Goal: Task Accomplishment & Management: Use online tool/utility

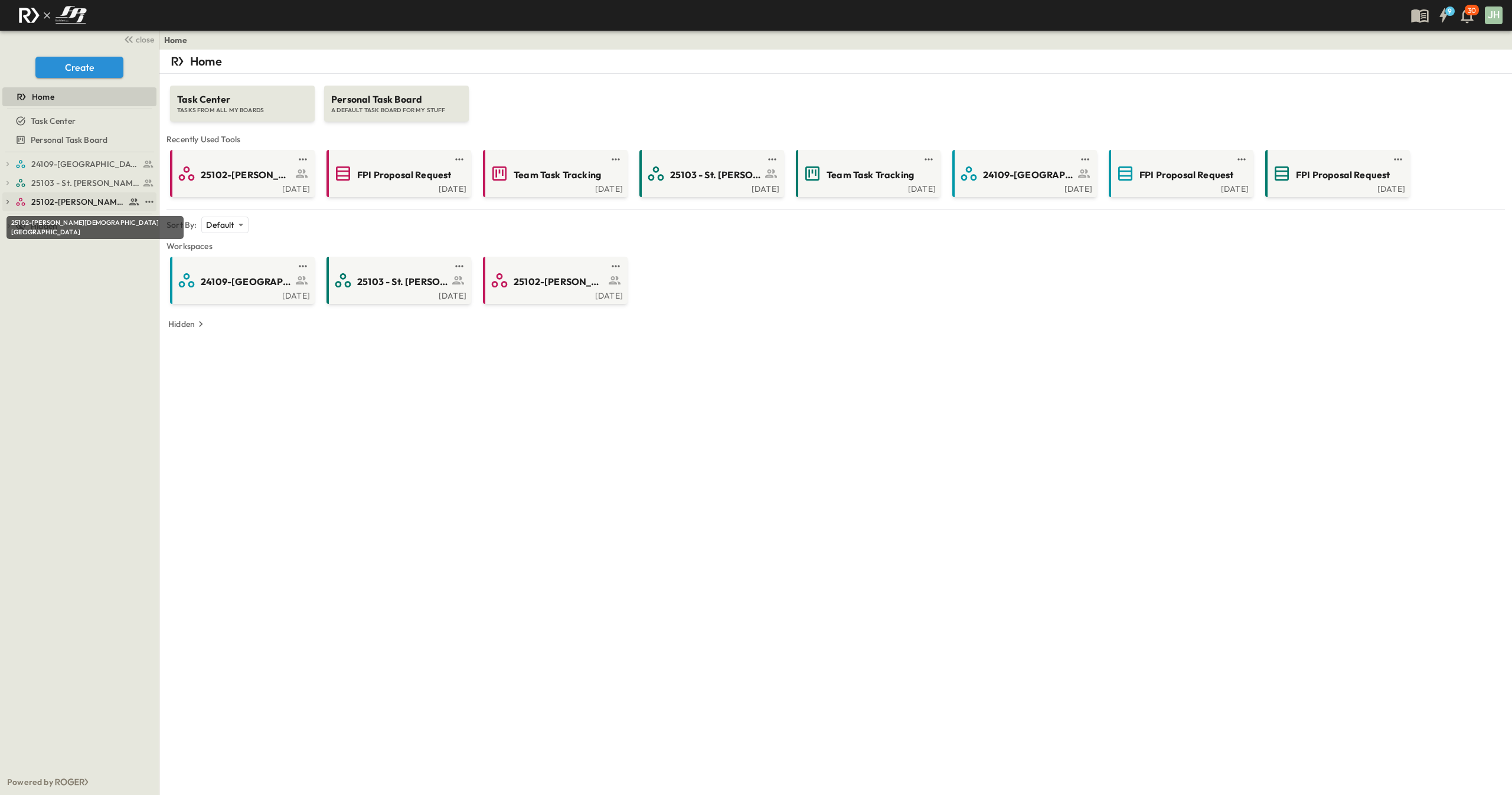
click at [62, 205] on span "25102-[PERSON_NAME][DEMOGRAPHIC_DATA][GEOGRAPHIC_DATA]" at bounding box center [78, 202] width 94 height 12
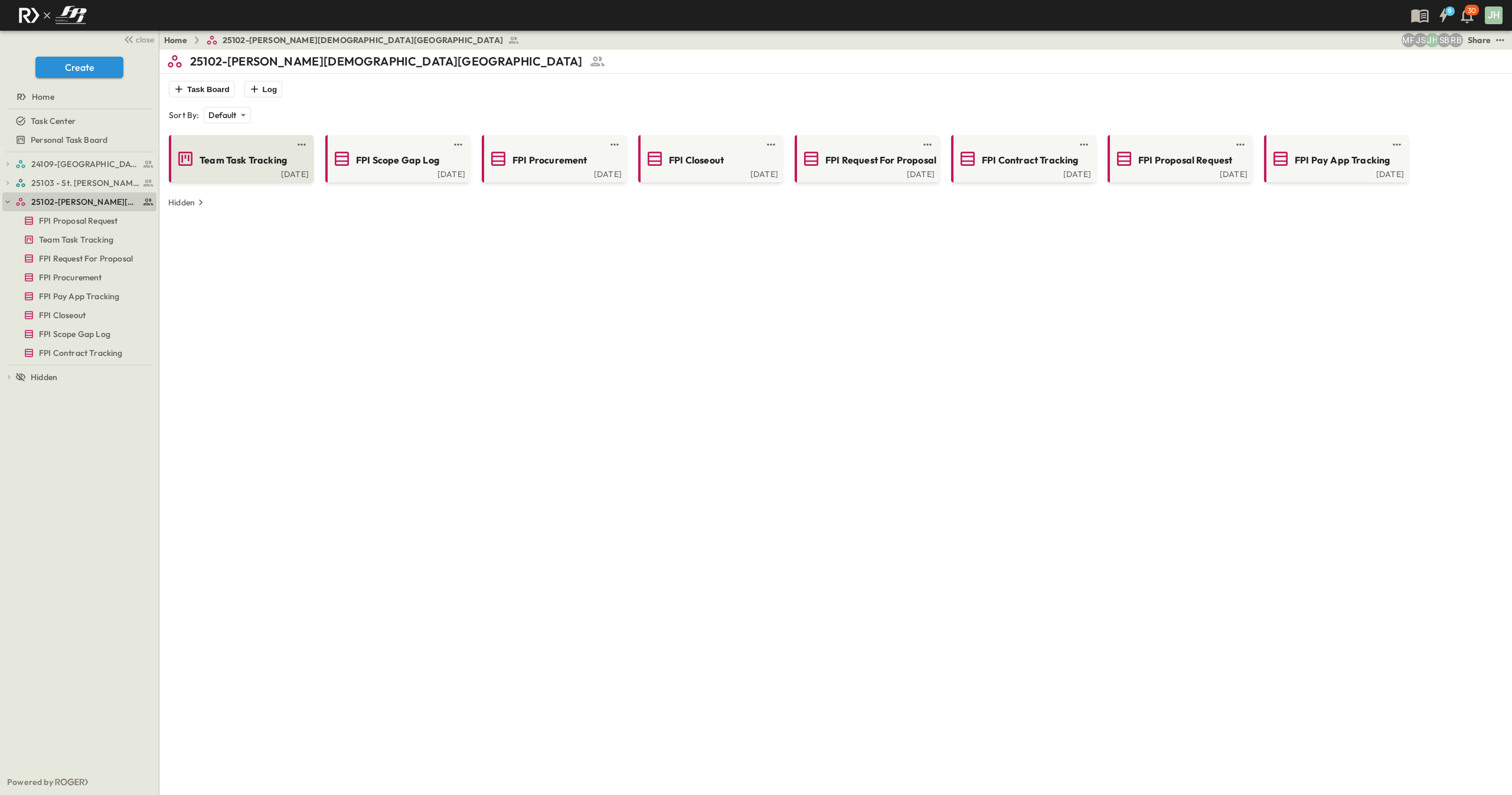
click at [239, 161] on span "Team Task Tracking" at bounding box center [243, 160] width 87 height 13
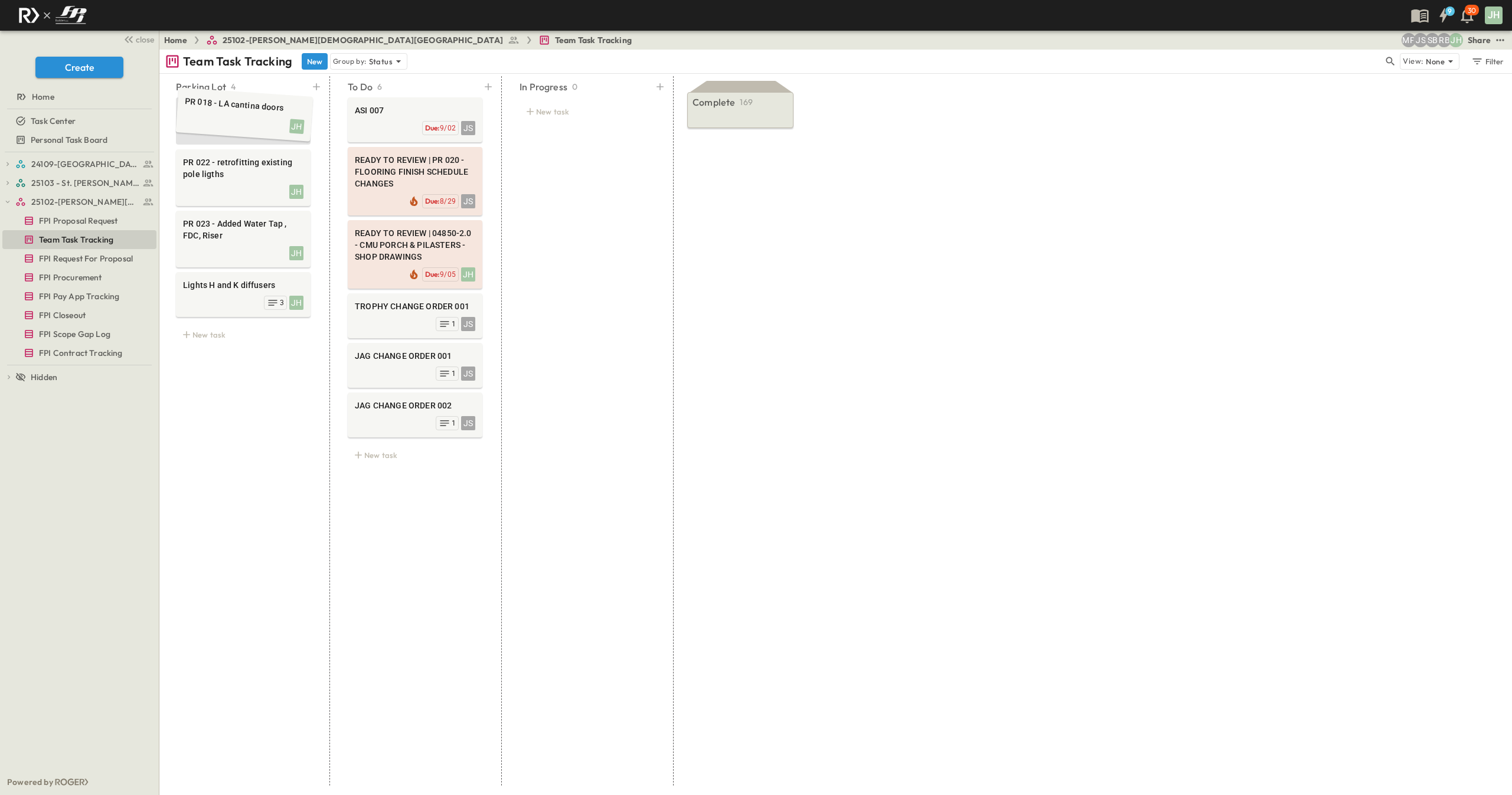
drag, startPoint x: 235, startPoint y: 295, endPoint x: 236, endPoint y: 117, distance: 178.0
drag, startPoint x: 224, startPoint y: 287, endPoint x: 711, endPoint y: 97, distance: 522.8
click at [268, 107] on icon "Edit" at bounding box center [271, 107] width 9 height 9
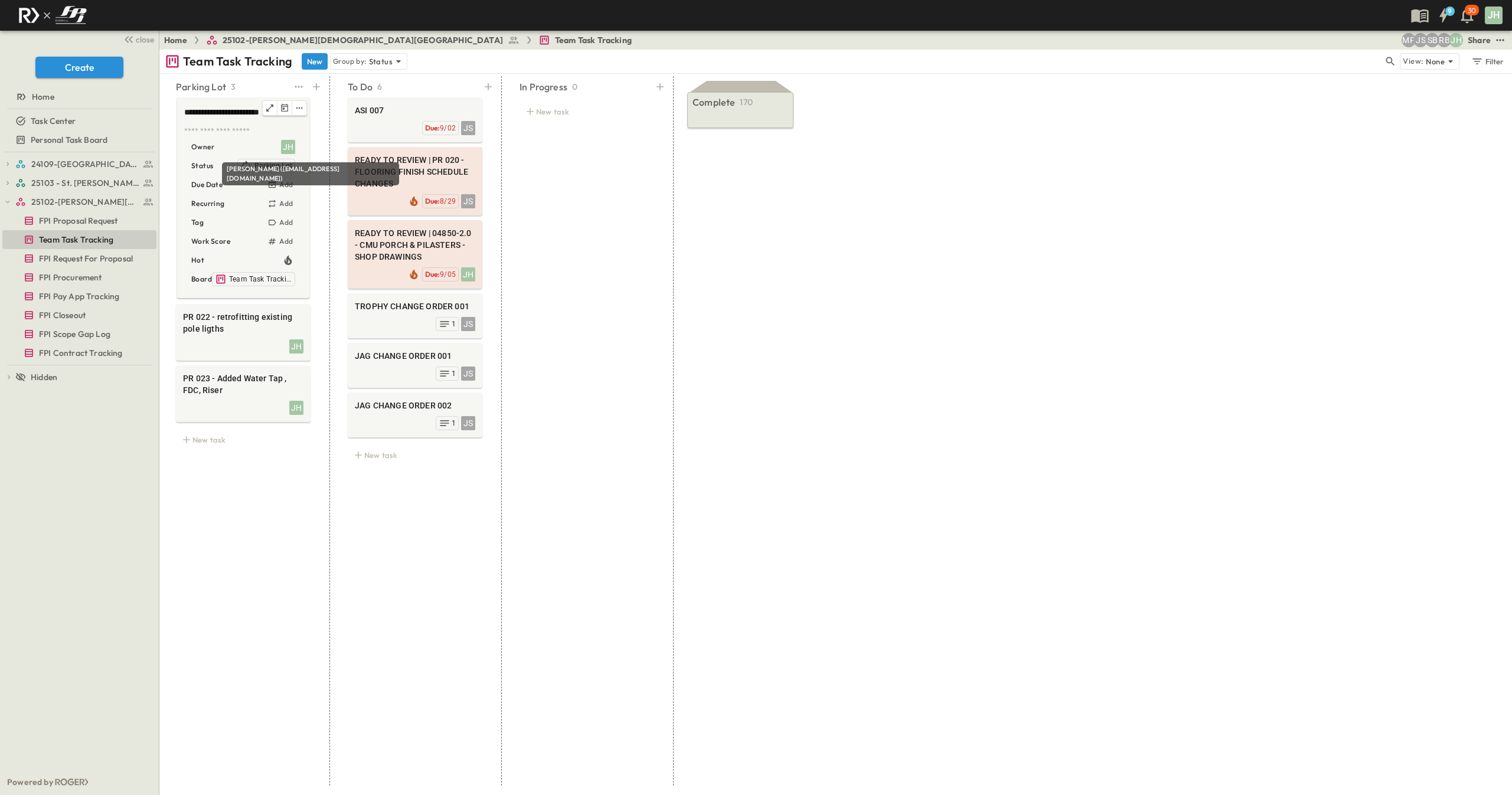
click at [289, 143] on div "JH" at bounding box center [288, 147] width 14 height 14
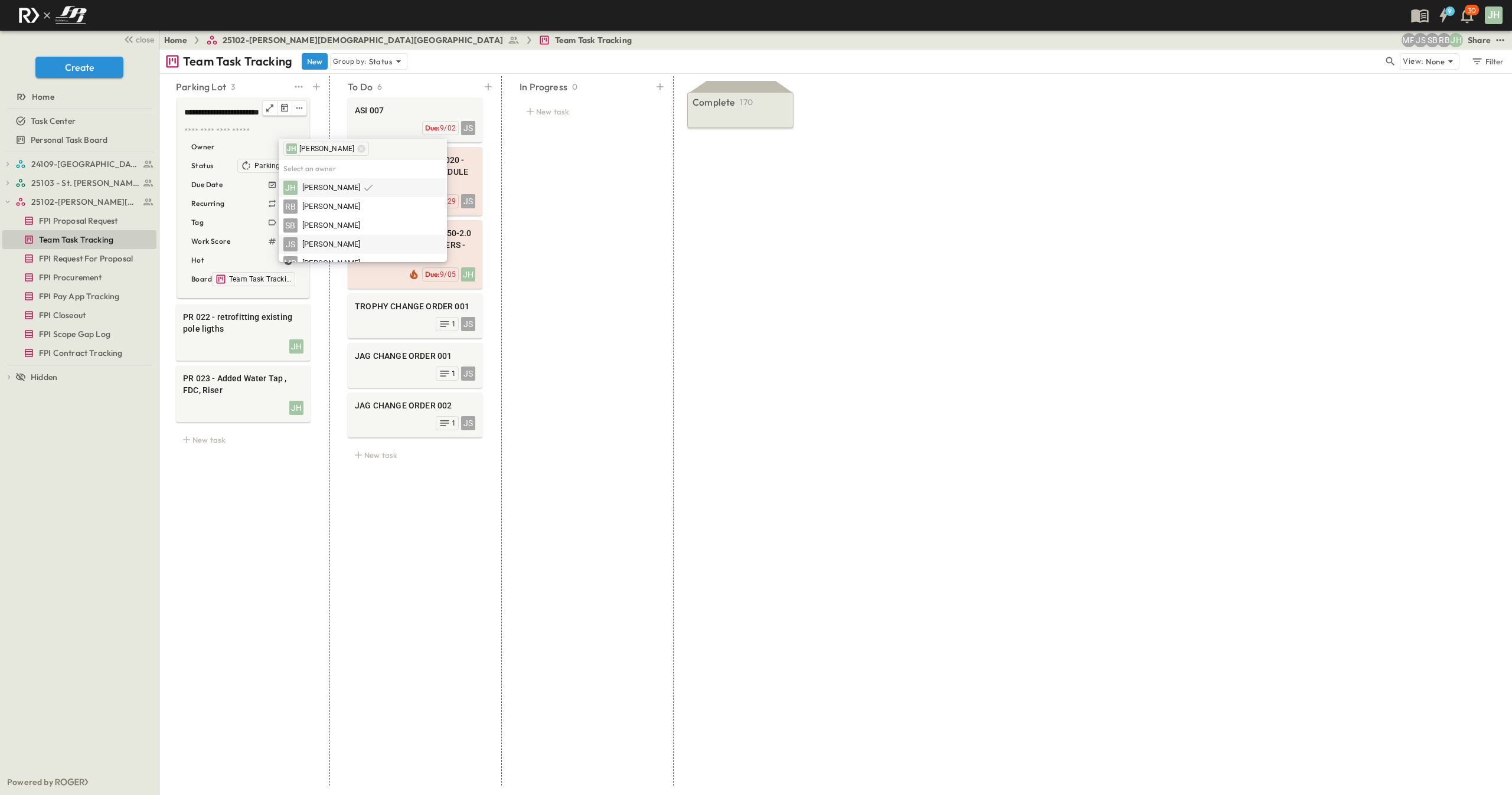
click at [332, 235] on div "JS [PERSON_NAME]" at bounding box center [363, 245] width 168 height 19
click at [245, 476] on div "**********" at bounding box center [243, 430] width 163 height 710
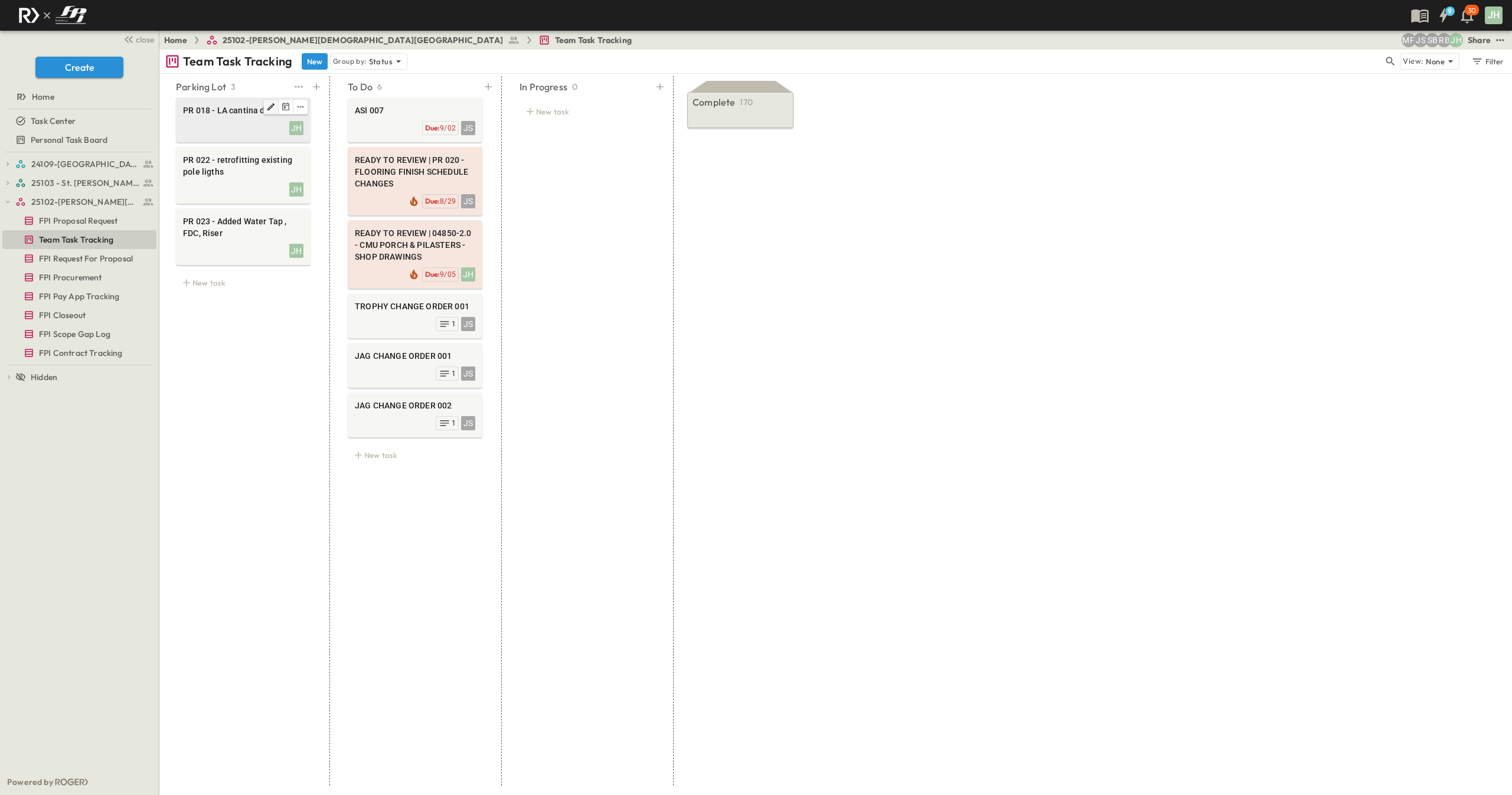
click at [274, 106] on icon "Edit" at bounding box center [271, 107] width 9 height 9
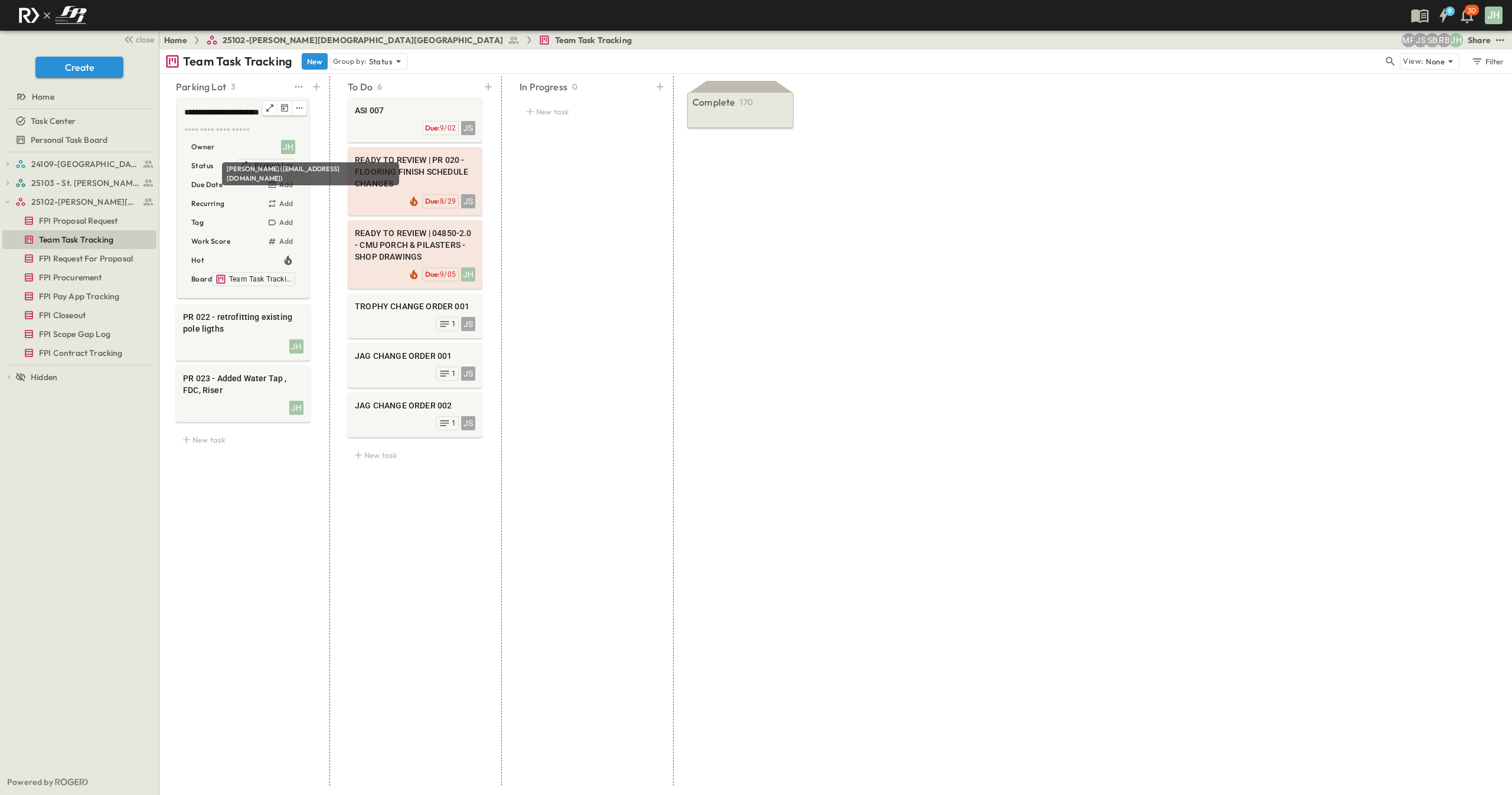
click at [291, 150] on div "JH" at bounding box center [288, 147] width 14 height 14
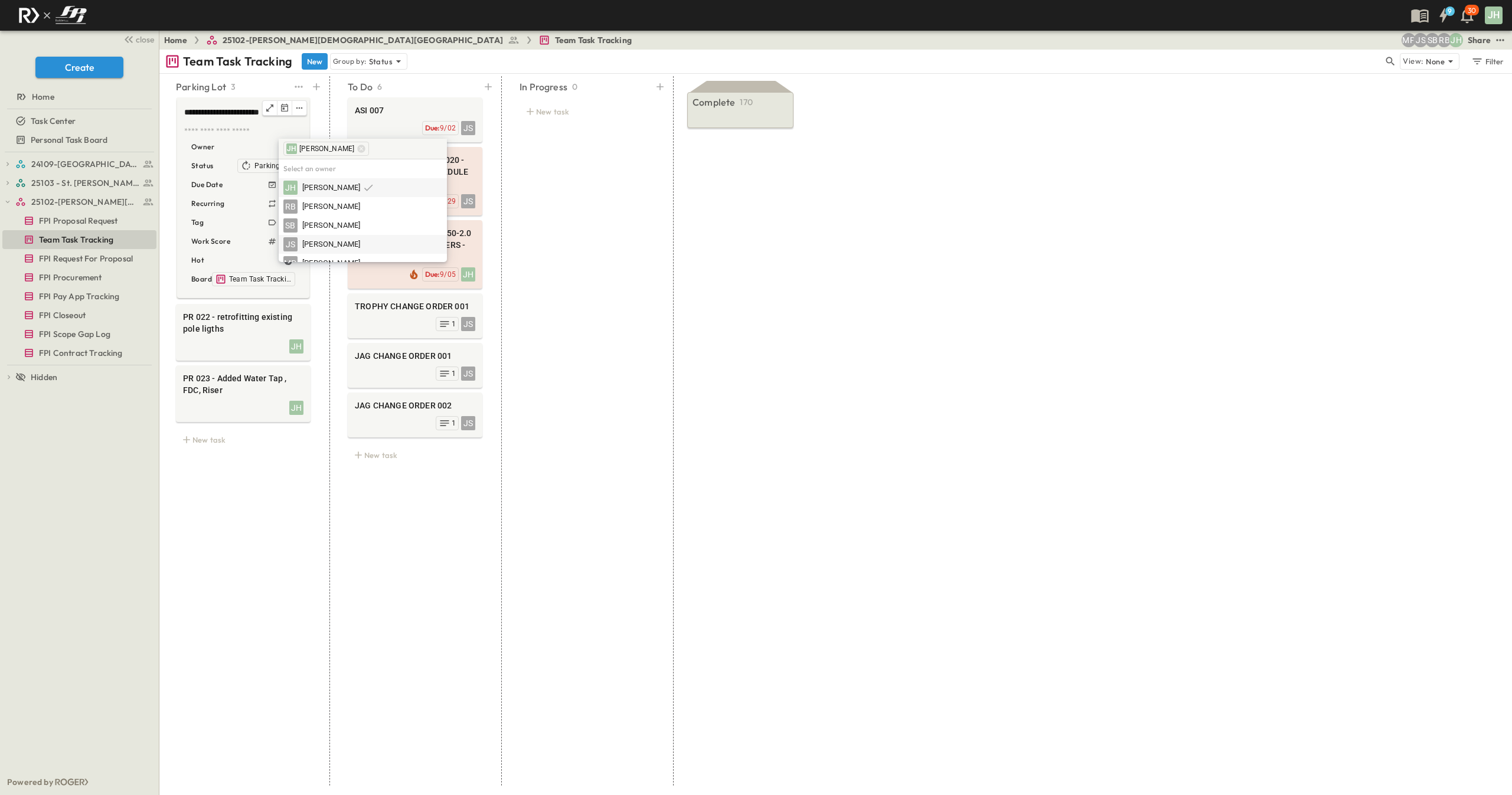
click at [326, 241] on span "[PERSON_NAME]" at bounding box center [331, 245] width 58 height 11
click at [285, 328] on span "PR 022 - retrofitting existing pole ligths" at bounding box center [243, 323] width 121 height 23
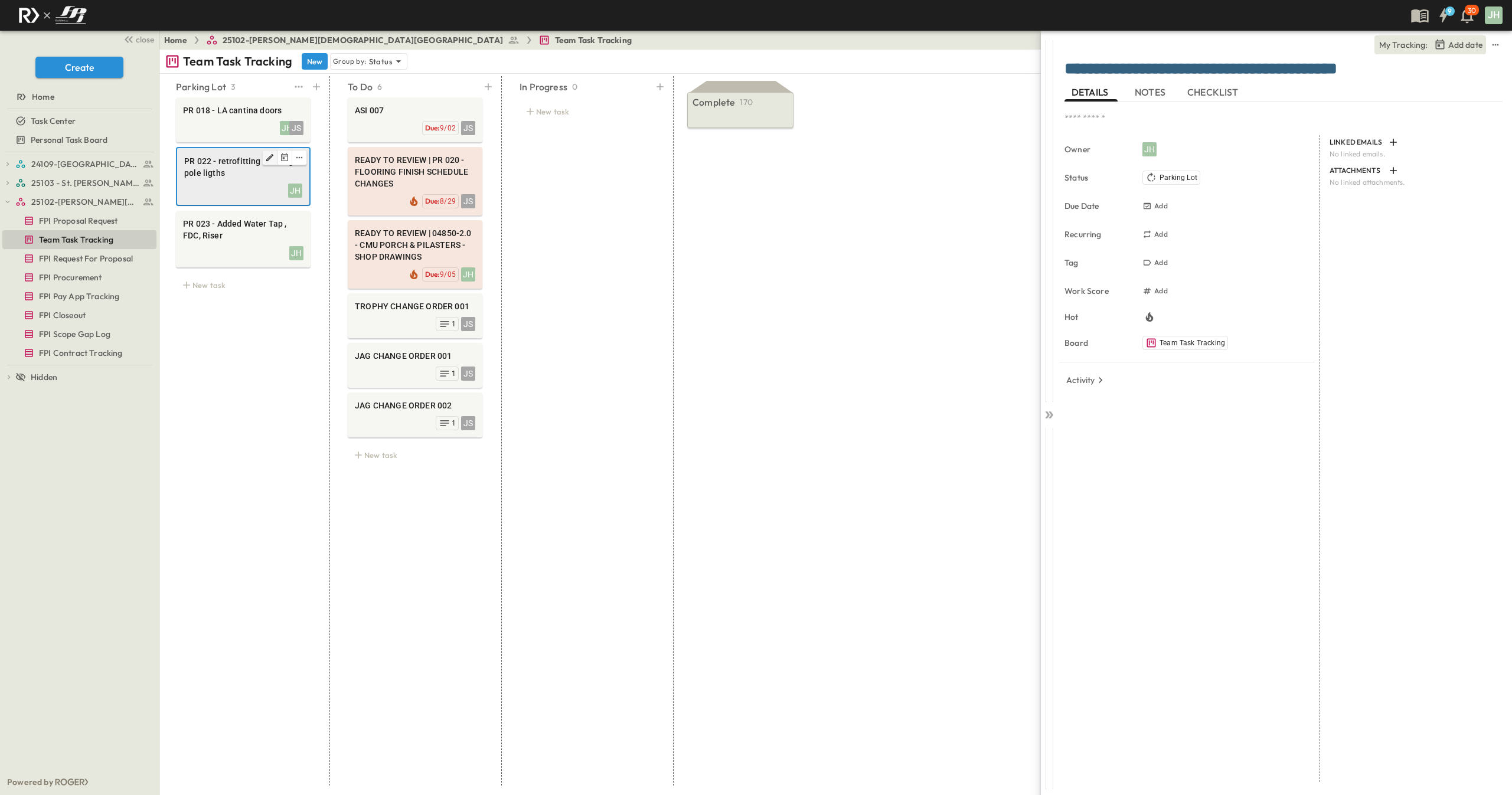
click at [271, 160] on icon "Edit" at bounding box center [270, 157] width 9 height 9
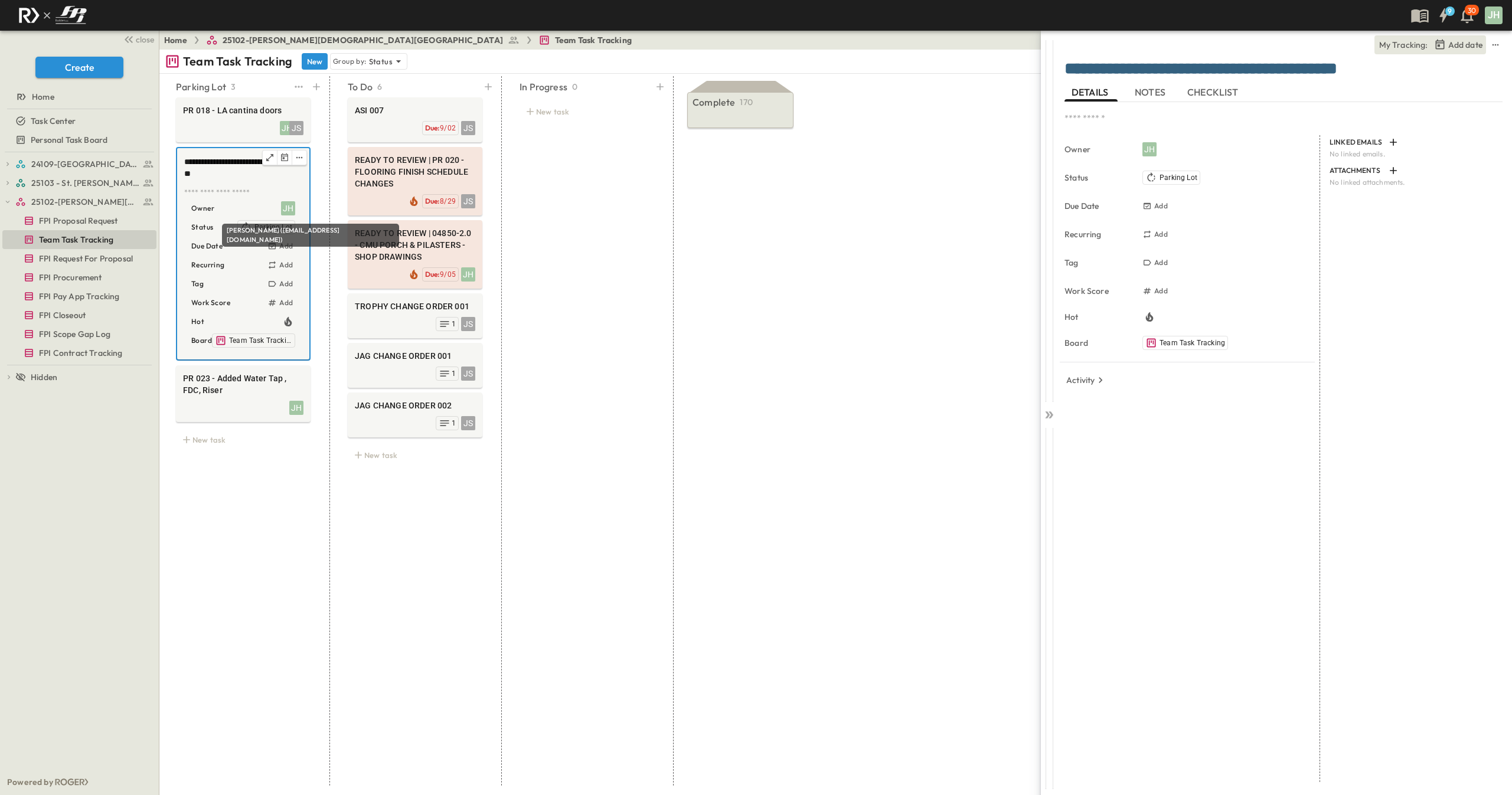
click at [289, 210] on div "JH" at bounding box center [288, 208] width 14 height 14
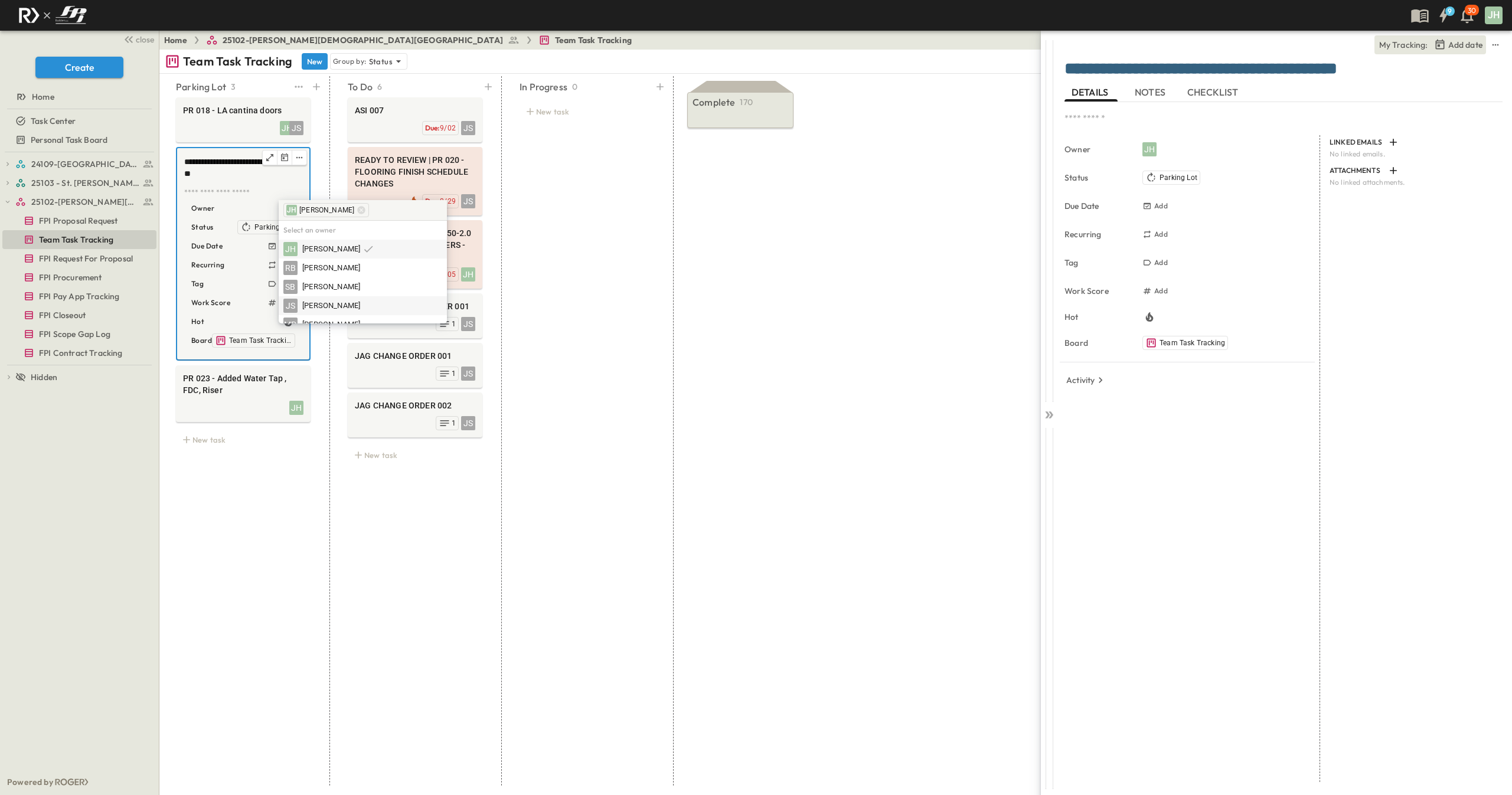
click at [305, 297] on div "JS [PERSON_NAME]" at bounding box center [363, 306] width 168 height 19
click at [318, 307] on span "[PERSON_NAME]" at bounding box center [331, 306] width 58 height 11
click at [281, 419] on div "PR 023 - Added Water Tap , FDC, [PERSON_NAME]" at bounding box center [243, 393] width 135 height 57
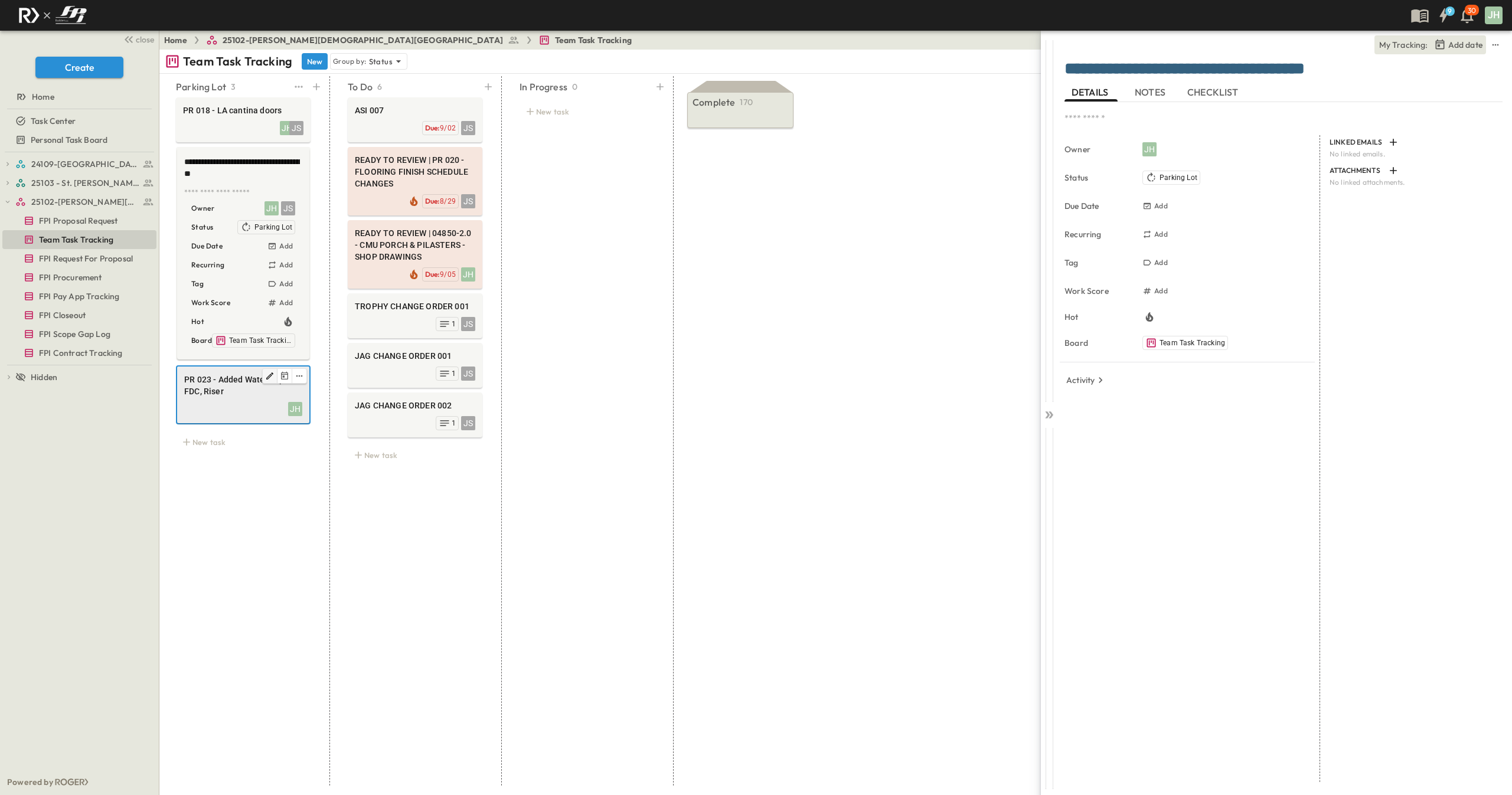
click at [269, 374] on icon "Edit" at bounding box center [270, 376] width 9 height 9
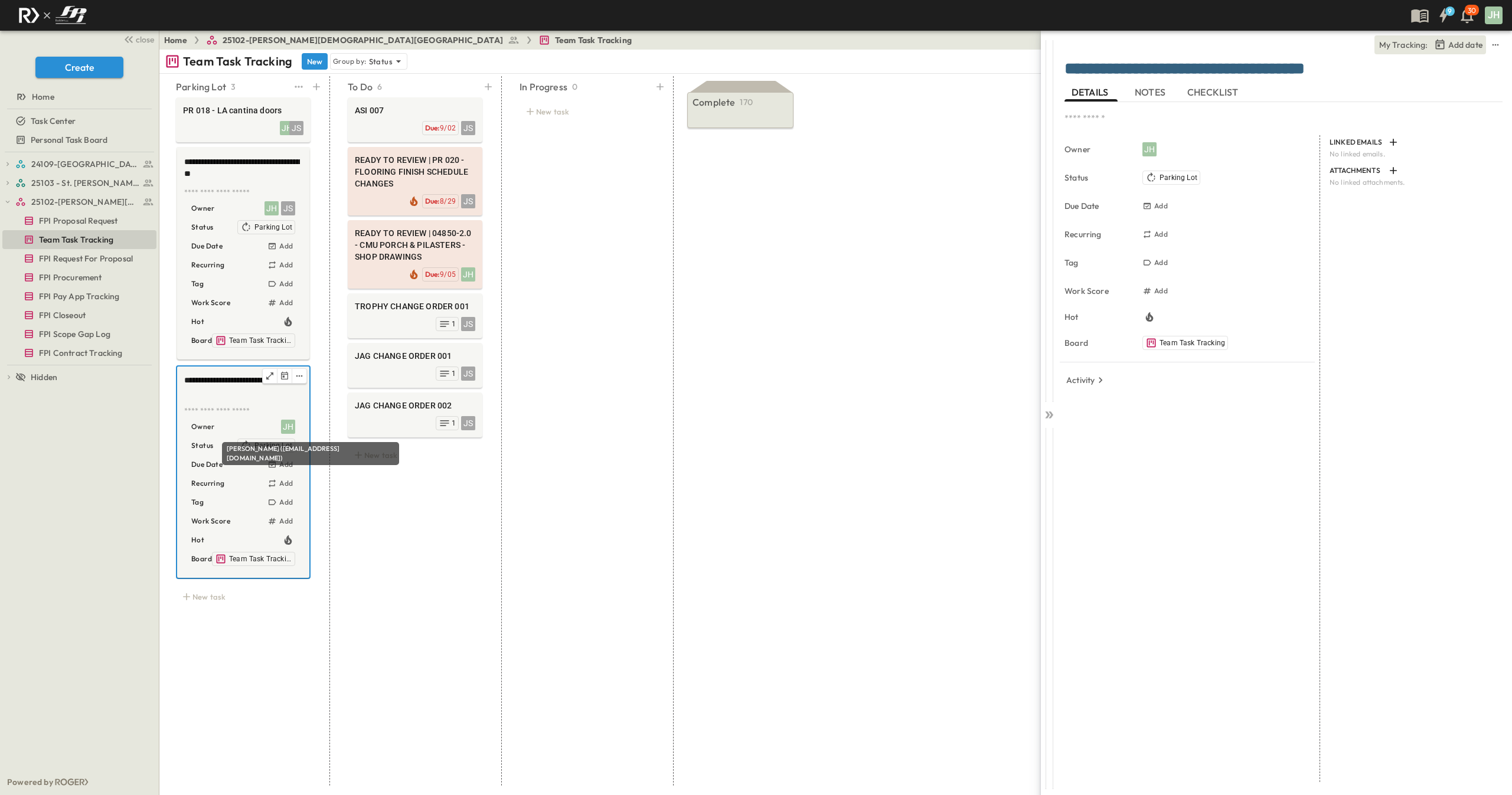
click at [285, 430] on div "JH" at bounding box center [288, 426] width 14 height 14
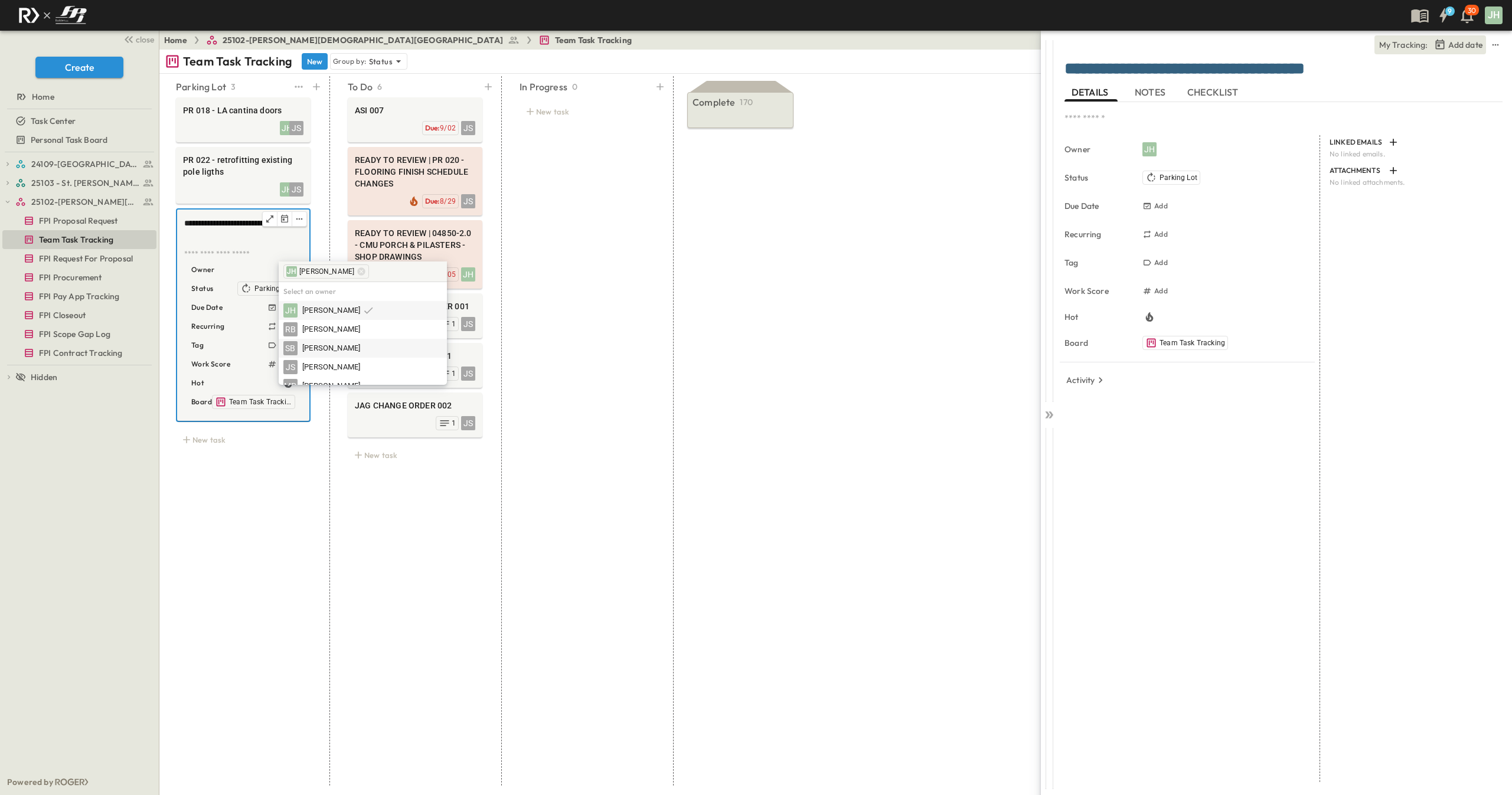
click at [339, 345] on span "[PERSON_NAME]" at bounding box center [331, 349] width 58 height 11
click at [413, 275] on div "SB [PERSON_NAME]" at bounding box center [397, 271] width 85 height 14
click at [429, 269] on icon at bounding box center [433, 271] width 8 height 8
click at [345, 363] on span "[PERSON_NAME]" at bounding box center [331, 367] width 58 height 11
click at [282, 485] on div "**********" at bounding box center [243, 430] width 163 height 710
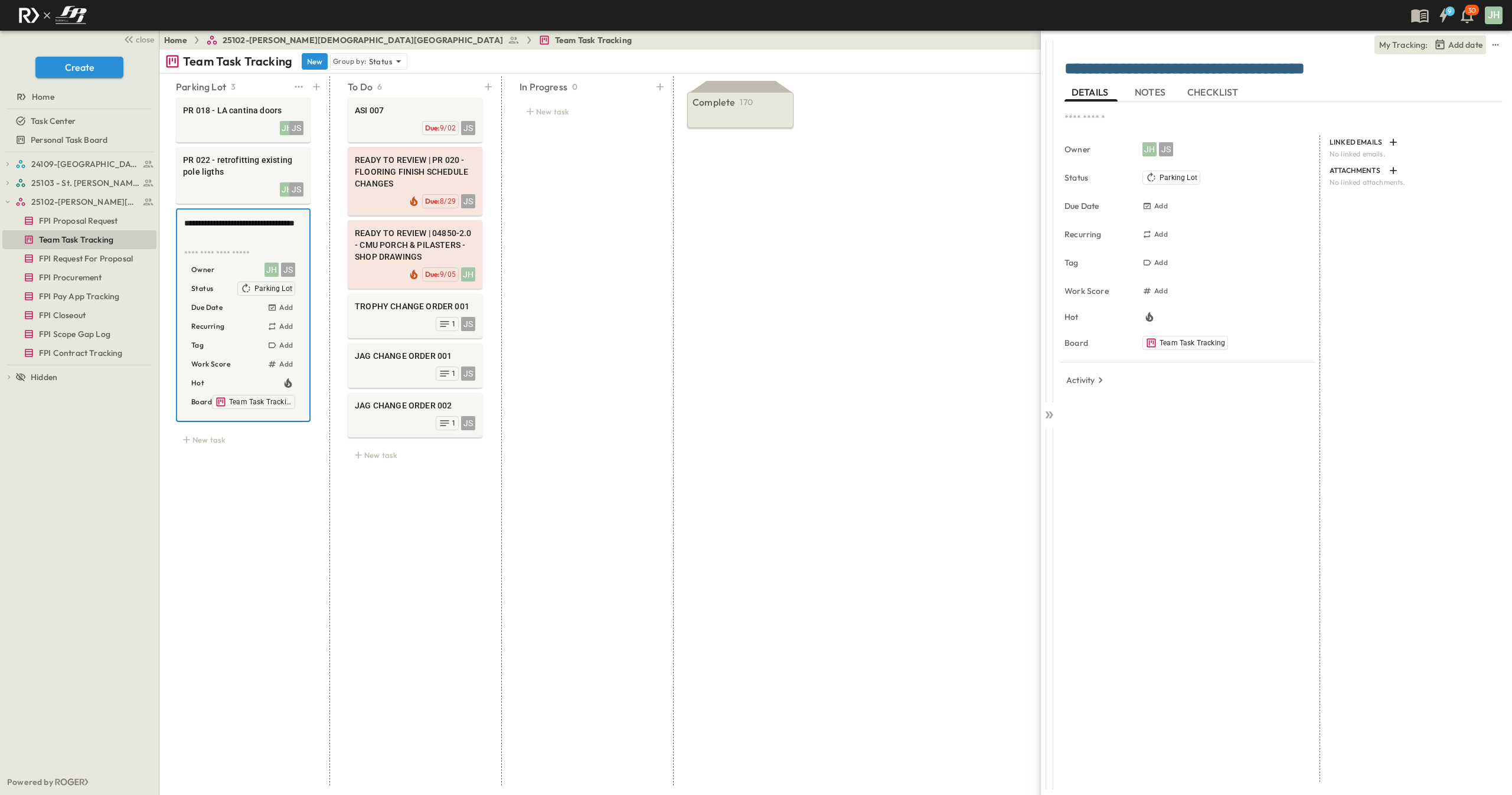
click at [302, 524] on div "**********" at bounding box center [243, 430] width 163 height 710
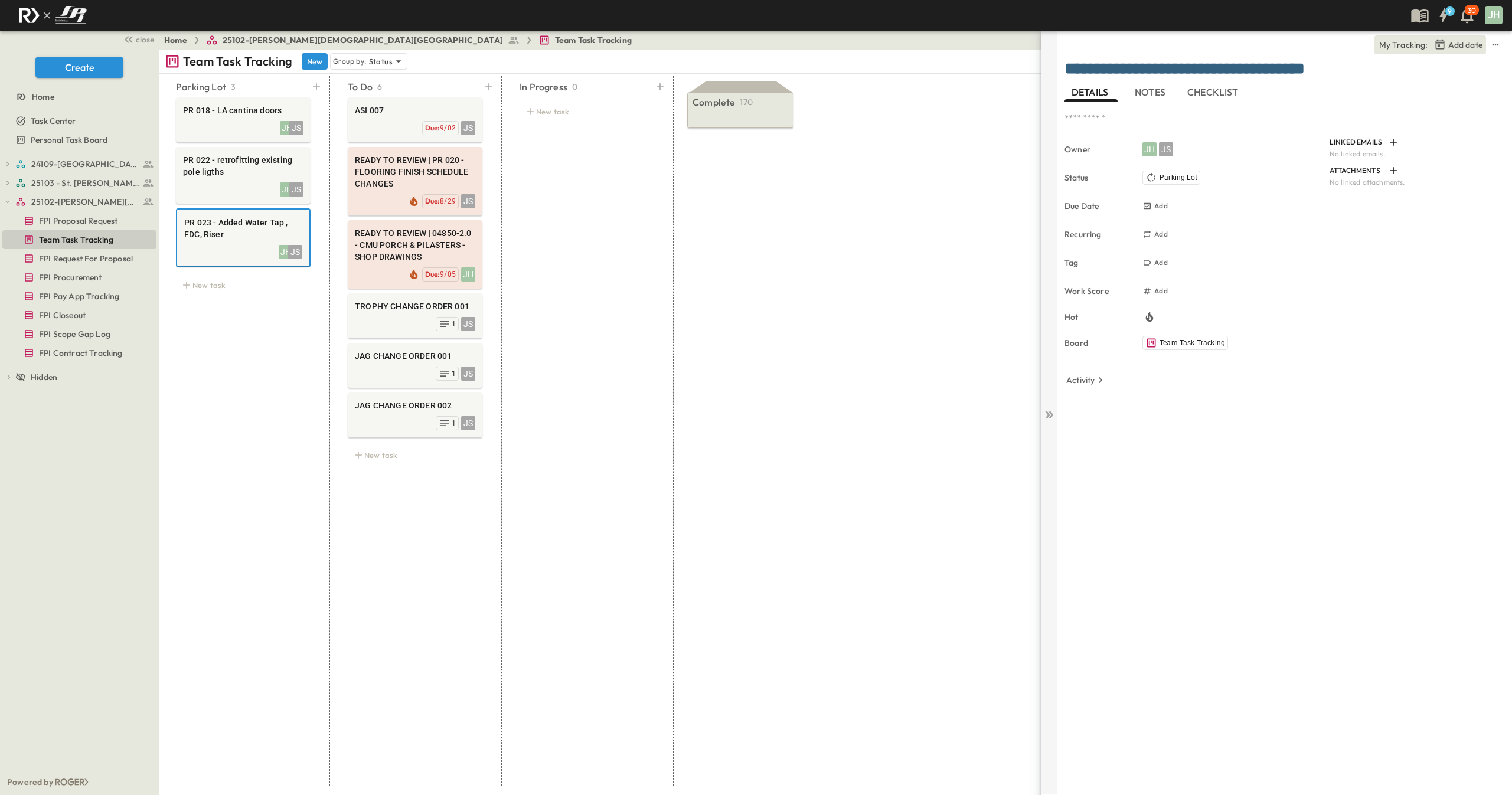
click at [1045, 400] on div at bounding box center [1049, 221] width 17 height 362
